Goal: Transaction & Acquisition: Purchase product/service

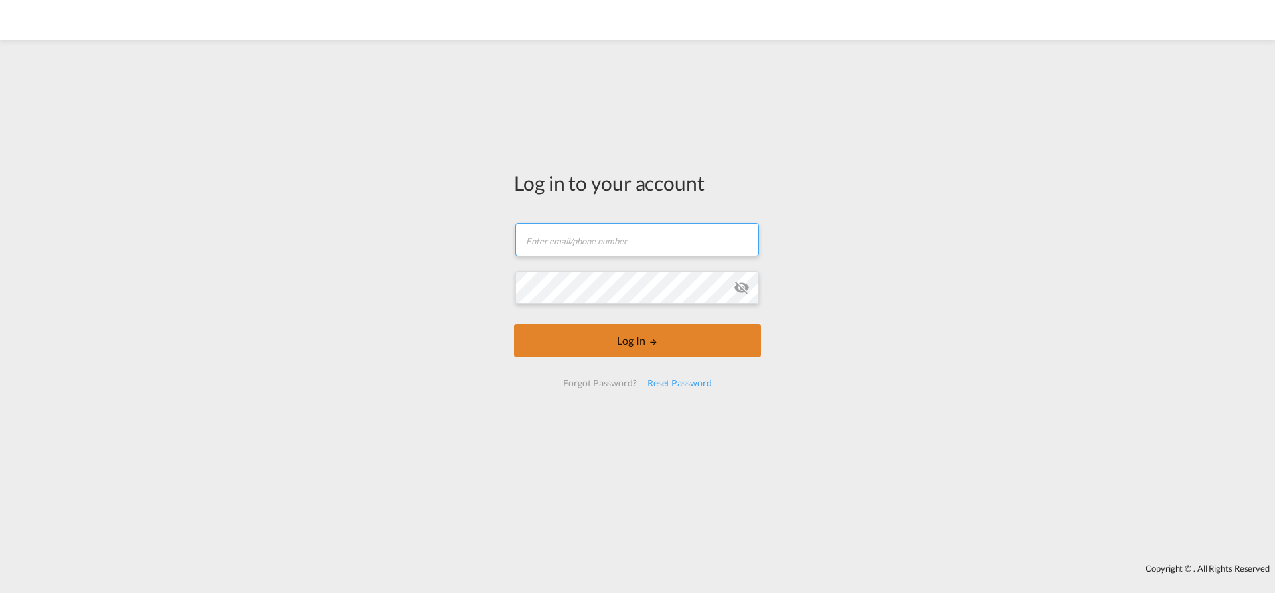
type input "[EMAIL_ADDRESS][PERSON_NAME][DOMAIN_NAME]"
click at [583, 343] on button "Log In" at bounding box center [637, 340] width 247 height 33
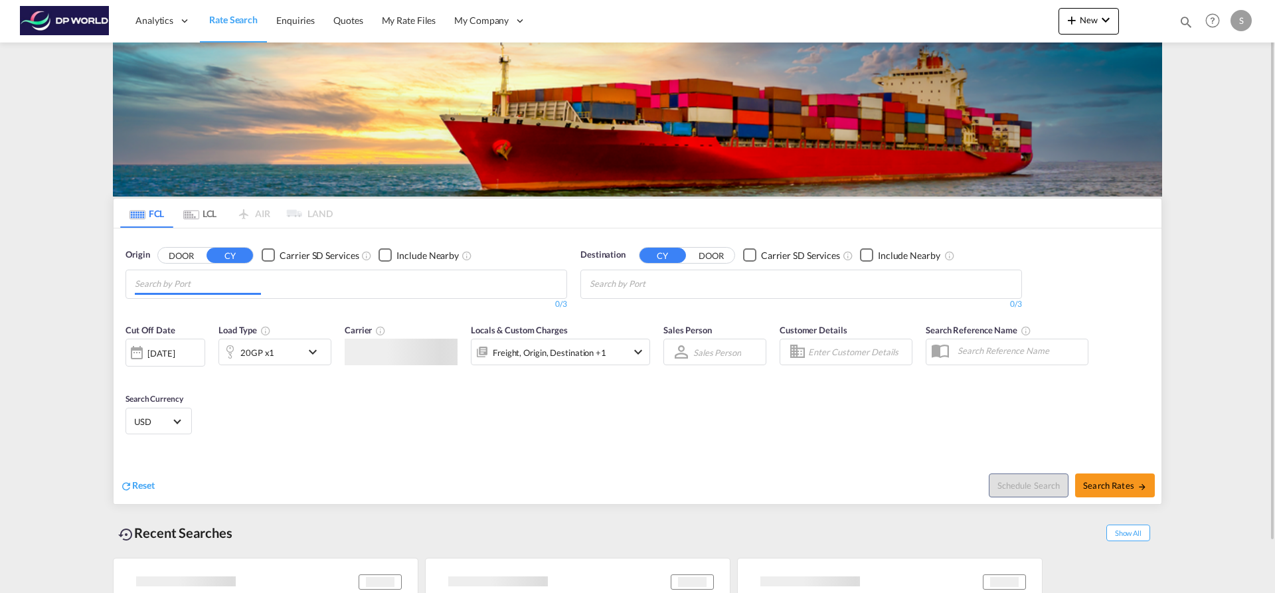
click at [246, 277] on input "Chips input." at bounding box center [198, 283] width 126 height 21
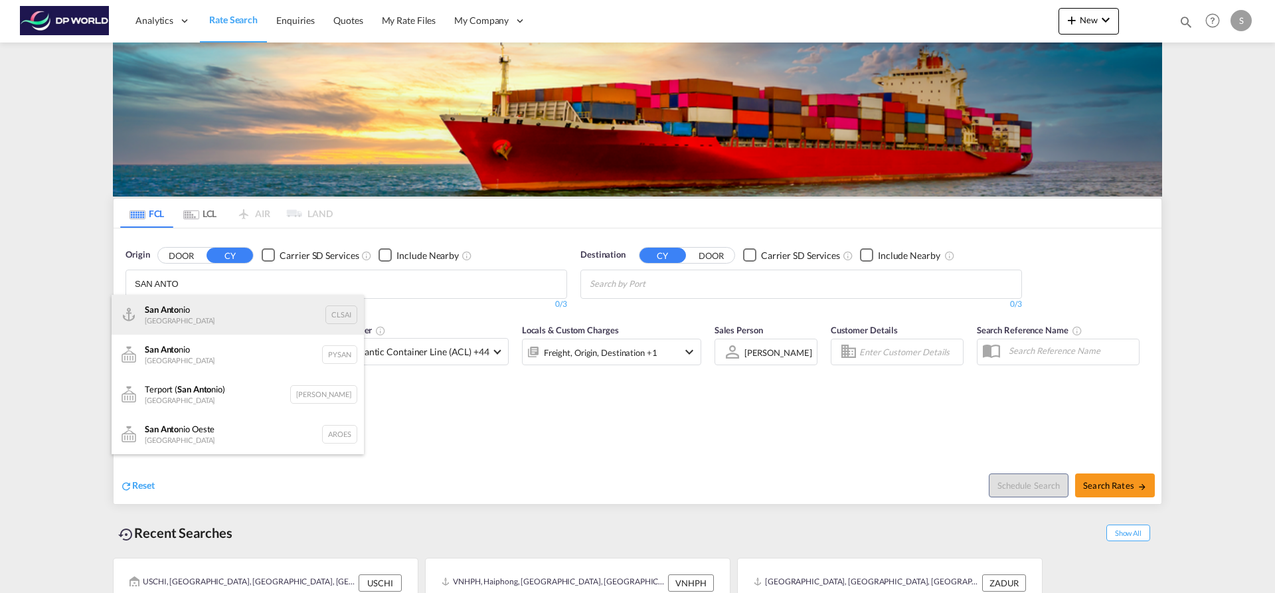
type input "SAN ANTO"
drag, startPoint x: 217, startPoint y: 307, endPoint x: 236, endPoint y: 305, distance: 19.3
click at [219, 307] on div "San Anto nio Chile CLSAI" at bounding box center [238, 315] width 252 height 40
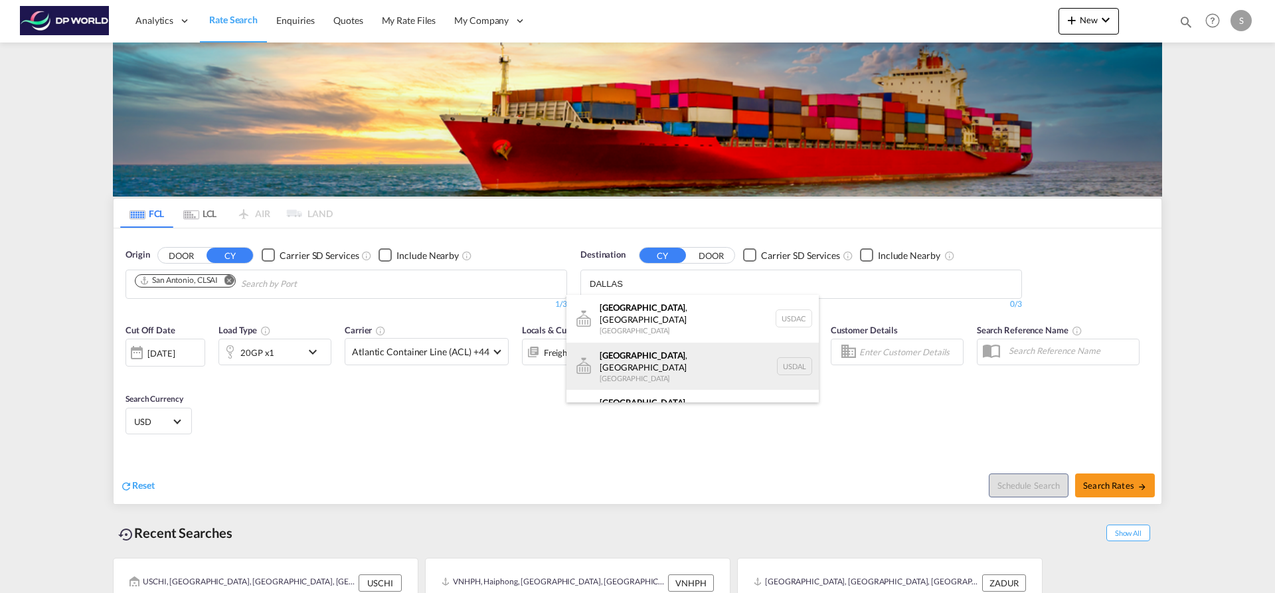
type input "DALLAS"
click at [650, 359] on div "[GEOGRAPHIC_DATA] , [GEOGRAPHIC_DATA] [GEOGRAPHIC_DATA] USDAL" at bounding box center [692, 367] width 252 height 48
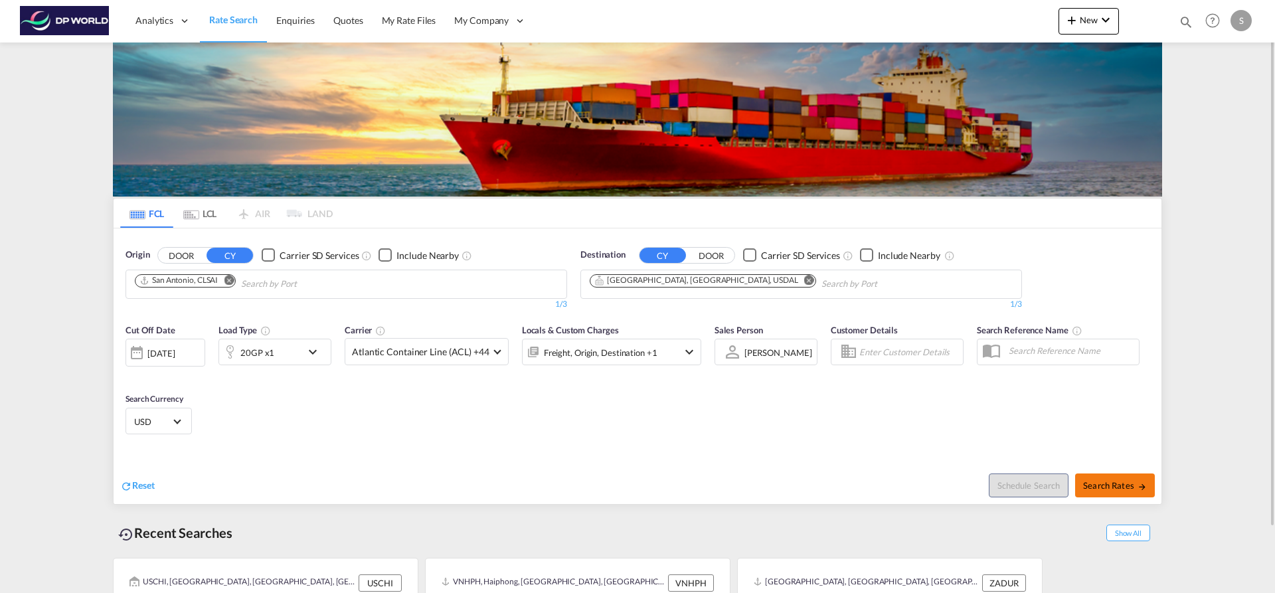
click at [1121, 479] on button "Search Rates" at bounding box center [1115, 485] width 80 height 24
type input "CLSAI to USDAL / [DATE]"
